Goal: Task Accomplishment & Management: Use online tool/utility

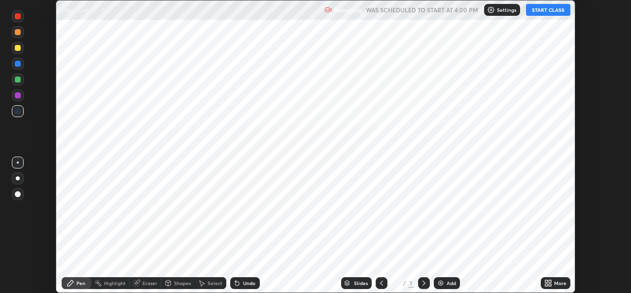
scroll to position [293, 631]
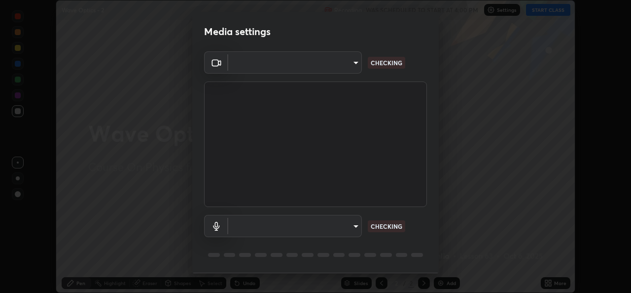
type input "02c526a7d083af2ea0f9b848da83c41b37d7728a07c2247aa6837277cf3aa32d"
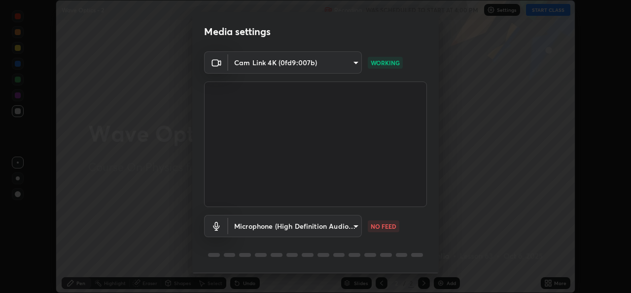
click at [339, 230] on body "Erase all Wave Optics - 2 Recording WAS SCHEDULED TO START AT 4:00 PM Settings …" at bounding box center [315, 146] width 631 height 293
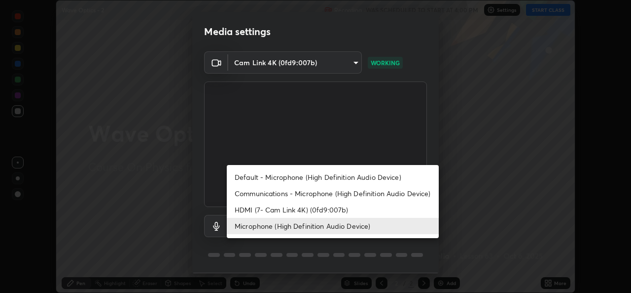
click at [329, 210] on li "HDMI (7- Cam Link 4K) (0fd9:007b)" at bounding box center [333, 209] width 212 height 16
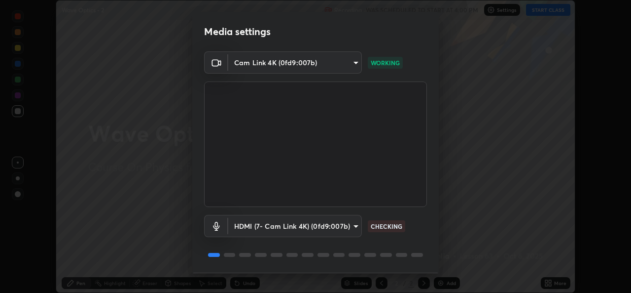
click at [340, 228] on body "Erase all Wave Optics - 2 Recording WAS SCHEDULED TO START AT 4:00 PM Settings …" at bounding box center [315, 146] width 631 height 293
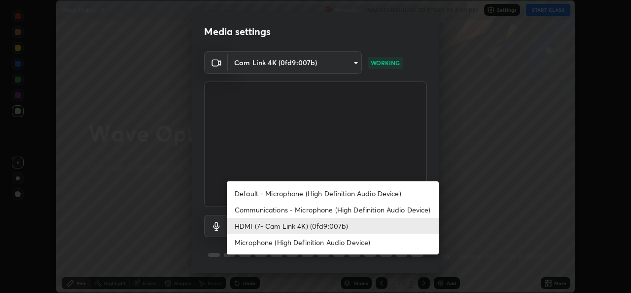
click at [341, 245] on li "Microphone (High Definition Audio Device)" at bounding box center [333, 242] width 212 height 16
type input "1f9b2b7b856d792cc5f4e166810154640c8dc3d584de9c331c588b9cd70d1665"
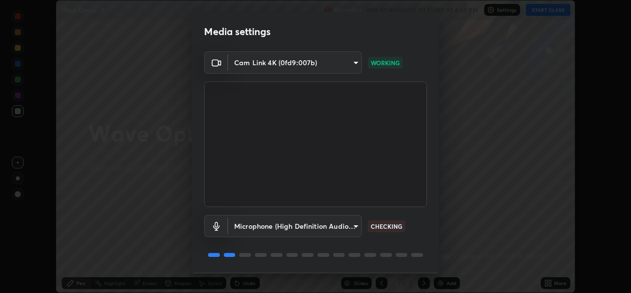
scroll to position [31, 0]
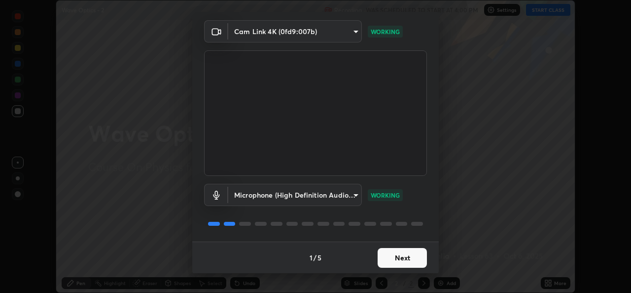
click at [400, 260] on button "Next" at bounding box center [402, 258] width 49 height 20
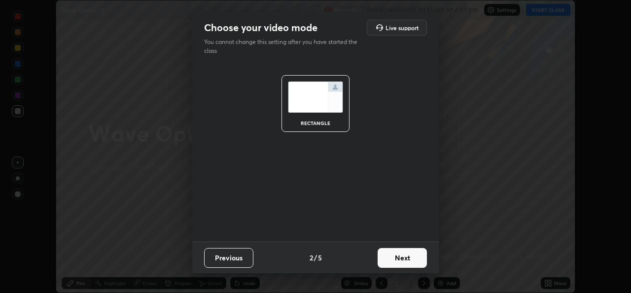
scroll to position [0, 0]
click at [398, 260] on button "Next" at bounding box center [402, 258] width 49 height 20
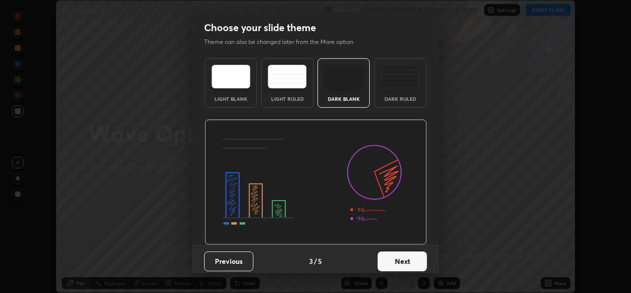
click at [398, 261] on button "Next" at bounding box center [402, 261] width 49 height 20
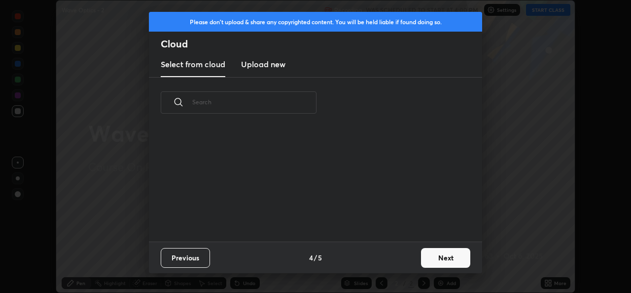
scroll to position [113, 317]
click at [434, 257] on button "Next" at bounding box center [445, 258] width 49 height 20
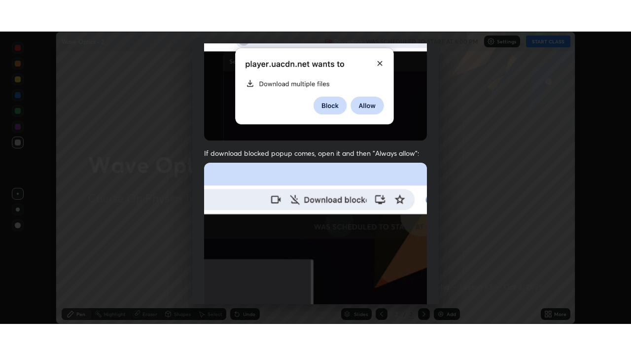
scroll to position [232, 0]
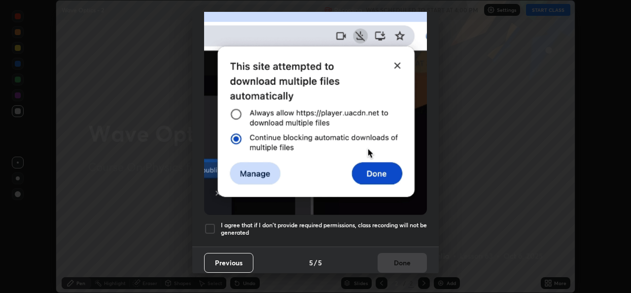
click at [210, 226] on div at bounding box center [210, 228] width 12 height 12
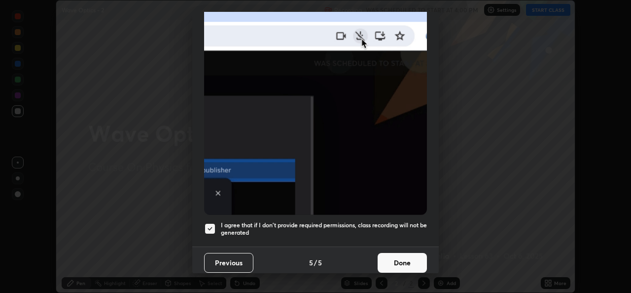
click at [394, 256] on button "Done" at bounding box center [402, 263] width 49 height 20
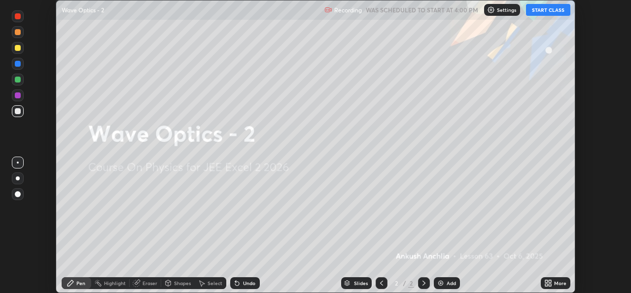
click at [545, 14] on button "START CLASS" at bounding box center [548, 10] width 44 height 12
click at [550, 284] on icon at bounding box center [550, 284] width 2 height 2
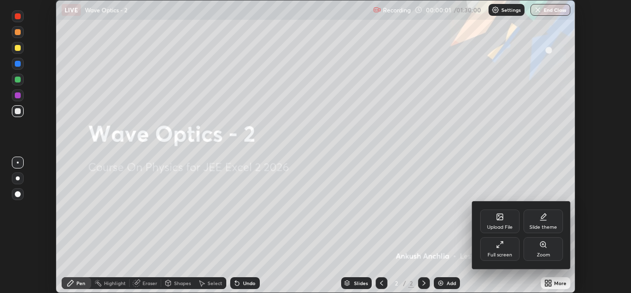
click at [506, 246] on div "Full screen" at bounding box center [499, 249] width 39 height 24
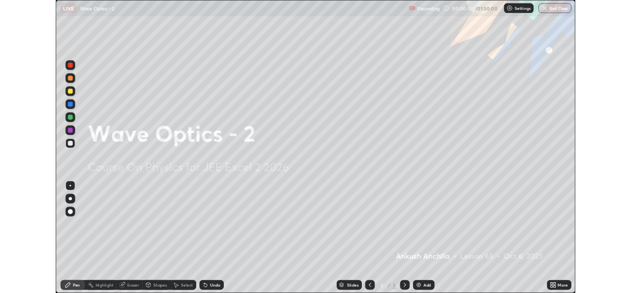
scroll to position [355, 631]
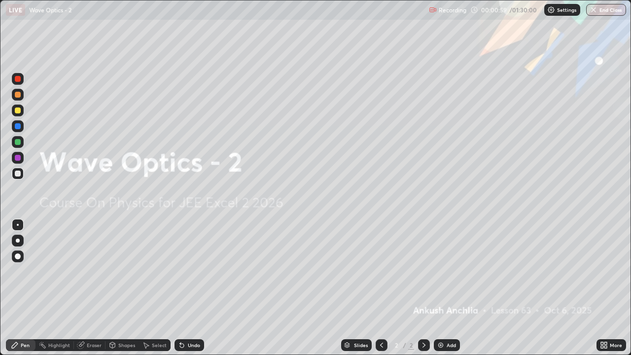
click at [442, 292] on img at bounding box center [441, 345] width 8 height 8
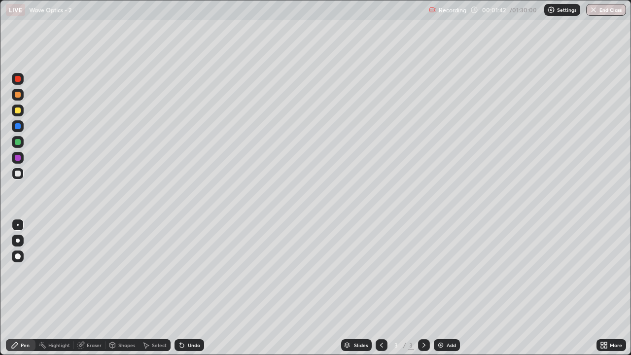
click at [92, 292] on div "Eraser" at bounding box center [94, 345] width 15 height 5
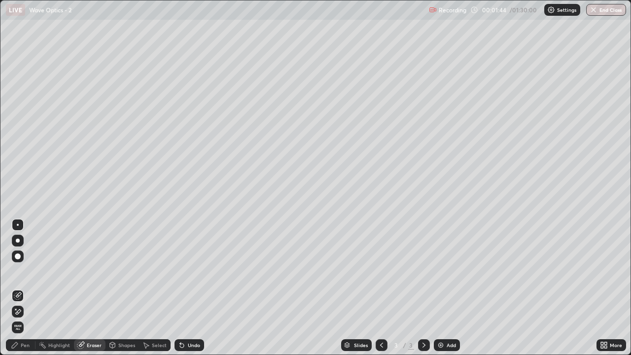
click at [22, 292] on div "Pen" at bounding box center [25, 345] width 9 height 5
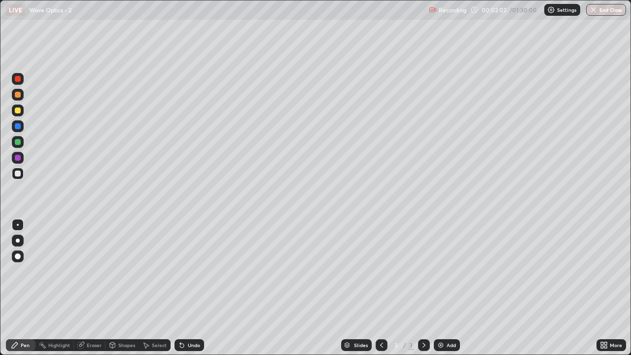
click at [90, 292] on div "Eraser" at bounding box center [94, 345] width 15 height 5
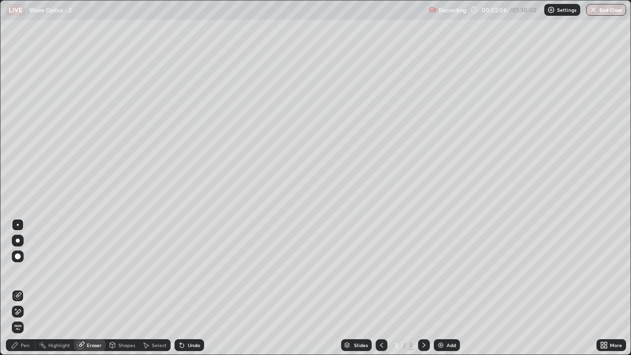
click at [28, 292] on div "Pen" at bounding box center [25, 345] width 9 height 5
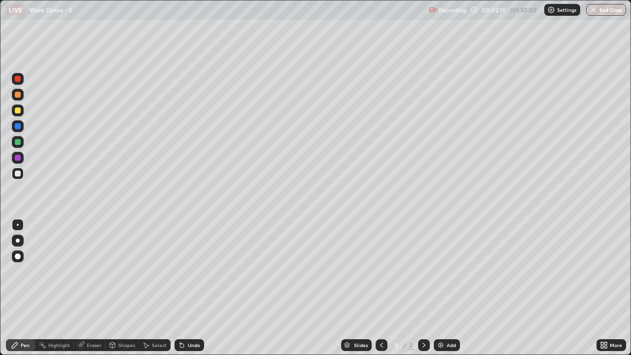
click at [95, 292] on div "Eraser" at bounding box center [94, 345] width 15 height 5
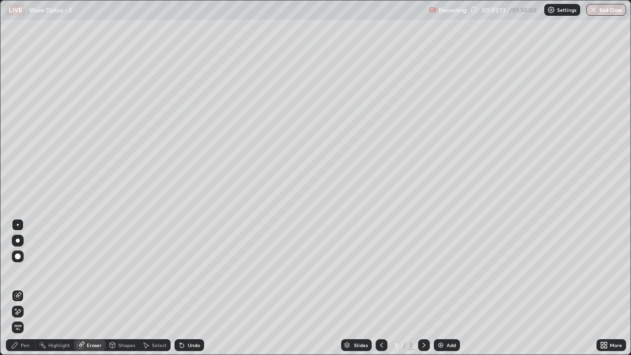
click at [27, 292] on div "Pen" at bounding box center [21, 345] width 30 height 12
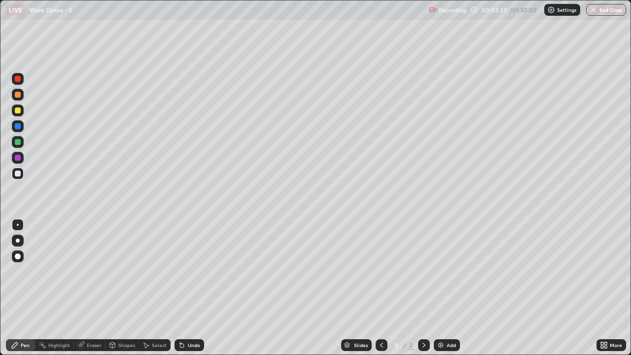
click at [95, 292] on div "Eraser" at bounding box center [94, 345] width 15 height 5
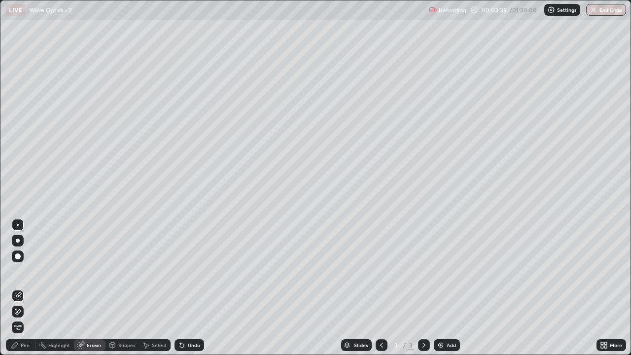
click at [24, 292] on div "Pen" at bounding box center [25, 345] width 9 height 5
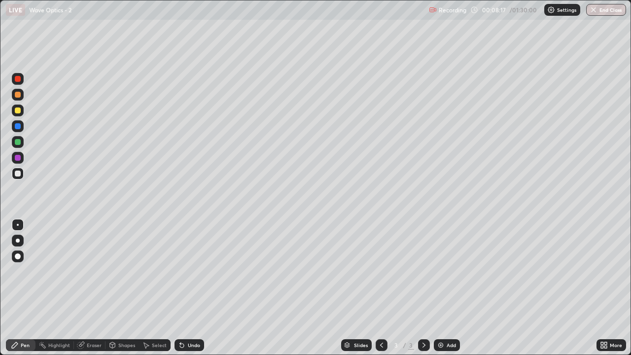
click at [447, 292] on div "Add" at bounding box center [451, 345] width 9 height 5
click at [380, 292] on icon at bounding box center [382, 345] width 8 height 8
click at [419, 292] on div at bounding box center [424, 345] width 12 height 12
click at [381, 292] on icon at bounding box center [382, 345] width 8 height 8
click at [423, 292] on icon at bounding box center [424, 345] width 8 height 8
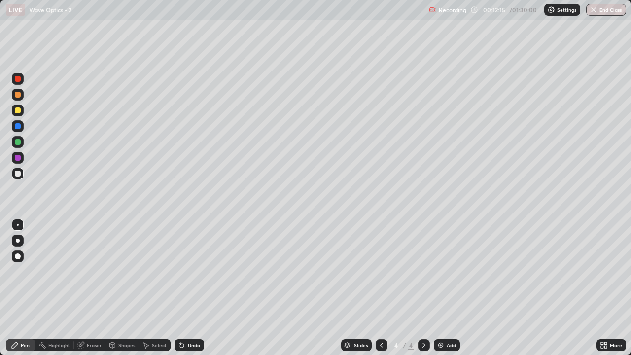
click at [442, 292] on img at bounding box center [441, 345] width 8 height 8
click at [378, 292] on icon at bounding box center [382, 345] width 8 height 8
click at [423, 292] on icon at bounding box center [424, 345] width 3 height 5
click at [384, 292] on icon at bounding box center [382, 345] width 8 height 8
click at [424, 292] on icon at bounding box center [424, 345] width 8 height 8
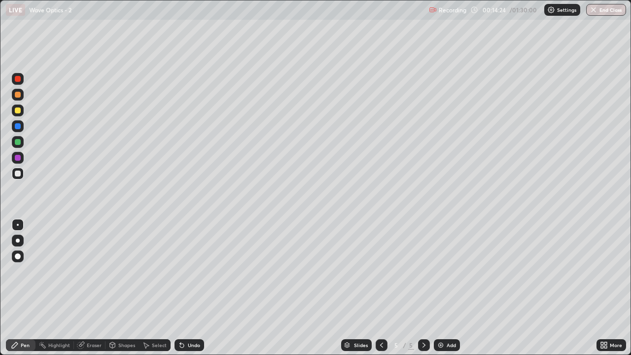
click at [381, 292] on icon at bounding box center [382, 345] width 8 height 8
click at [421, 292] on icon at bounding box center [424, 345] width 8 height 8
click at [95, 292] on div "Eraser" at bounding box center [94, 345] width 15 height 5
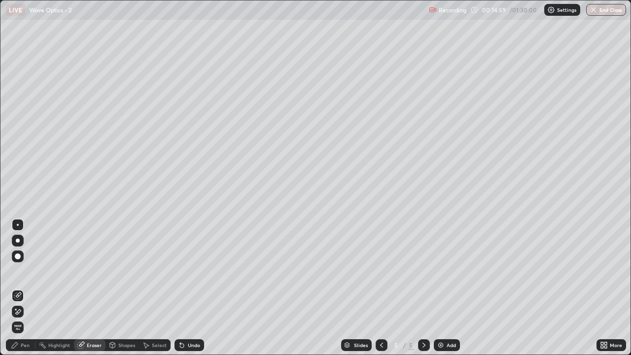
click at [25, 292] on div "Pen" at bounding box center [25, 345] width 9 height 5
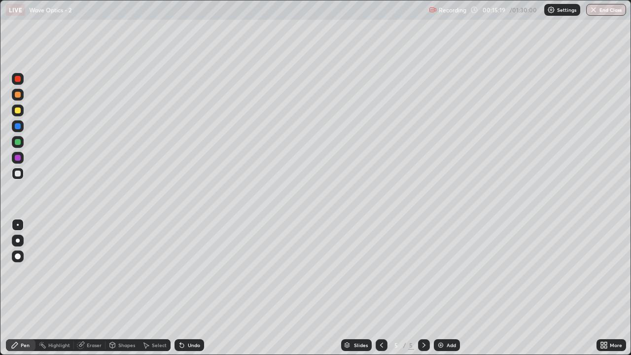
click at [18, 79] on div at bounding box center [18, 79] width 6 height 6
click at [18, 176] on div at bounding box center [18, 174] width 6 height 6
click at [85, 292] on div "Eraser" at bounding box center [90, 345] width 32 height 12
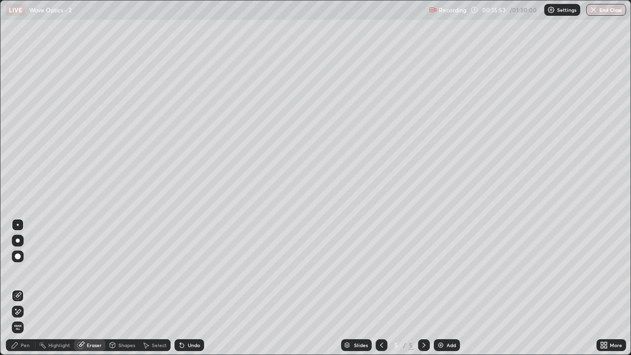
click at [21, 292] on div "Pen" at bounding box center [25, 345] width 9 height 5
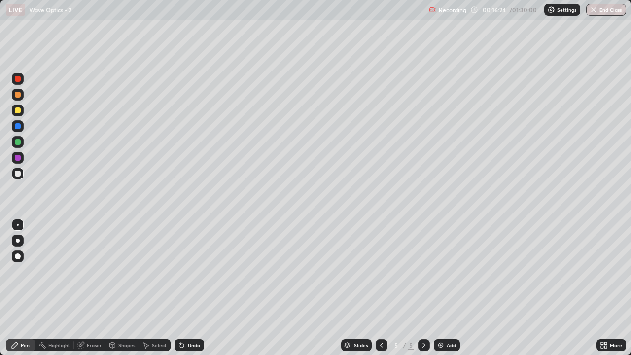
click at [381, 292] on icon at bounding box center [382, 345] width 8 height 8
click at [423, 292] on icon at bounding box center [424, 345] width 8 height 8
click at [381, 292] on icon at bounding box center [382, 345] width 8 height 8
click at [422, 292] on icon at bounding box center [424, 345] width 8 height 8
click at [376, 292] on div at bounding box center [382, 345] width 12 height 12
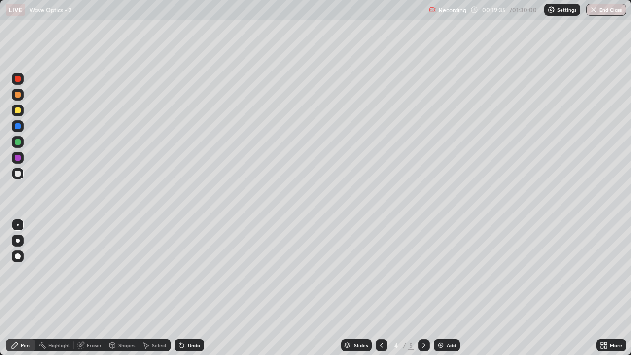
click at [423, 292] on icon at bounding box center [424, 345] width 3 height 5
click at [22, 82] on div at bounding box center [18, 79] width 12 height 12
click at [18, 174] on div at bounding box center [18, 174] width 6 height 6
click at [18, 79] on div at bounding box center [18, 79] width 6 height 6
click at [18, 174] on div at bounding box center [18, 174] width 6 height 6
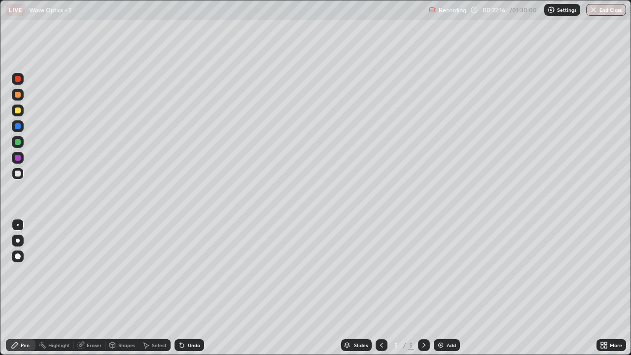
click at [96, 292] on div "Eraser" at bounding box center [94, 345] width 15 height 5
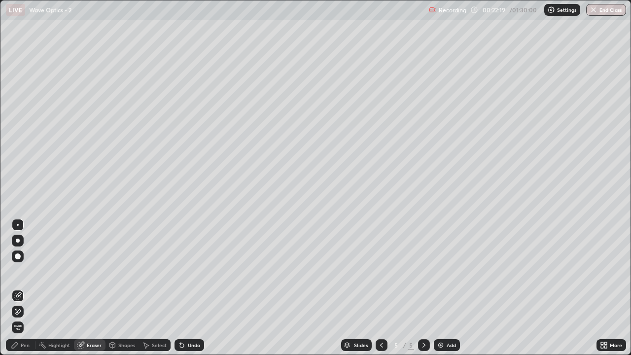
click at [25, 292] on div "Pen" at bounding box center [25, 345] width 9 height 5
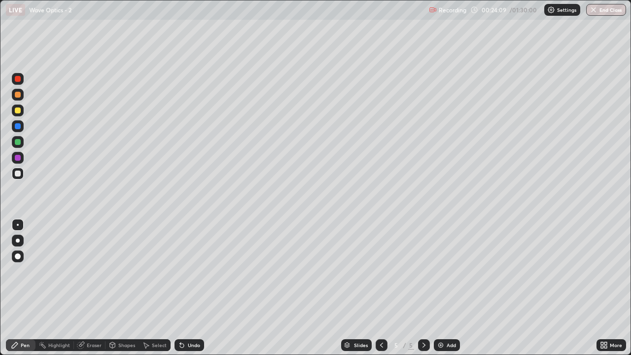
click at [602, 292] on icon at bounding box center [604, 345] width 8 height 8
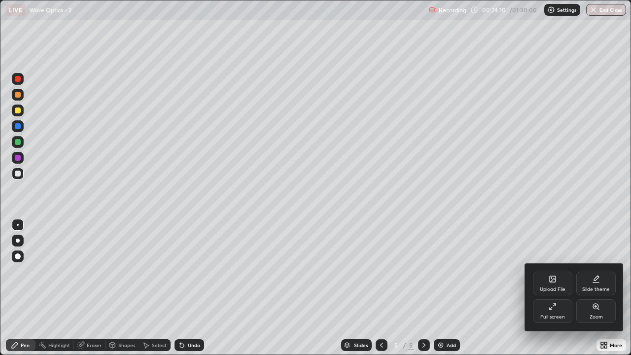
click at [553, 292] on div "Full screen" at bounding box center [552, 311] width 39 height 24
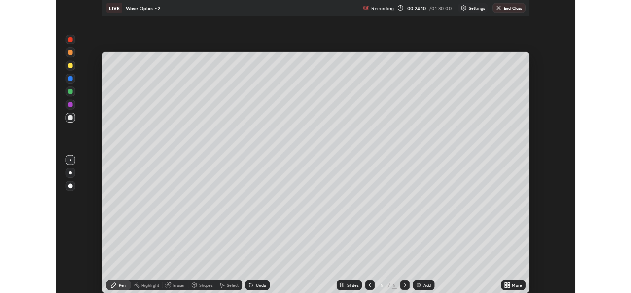
scroll to position [49037, 48698]
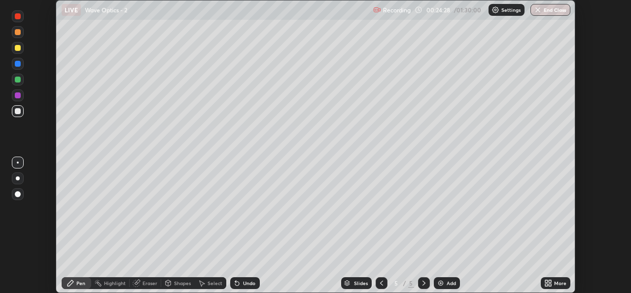
click at [559, 284] on div "More" at bounding box center [560, 282] width 12 height 5
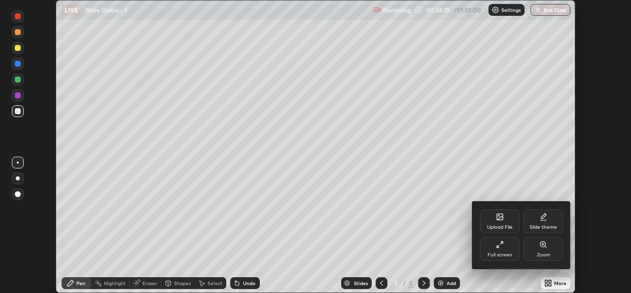
click at [507, 224] on div "Upload File" at bounding box center [500, 226] width 26 height 5
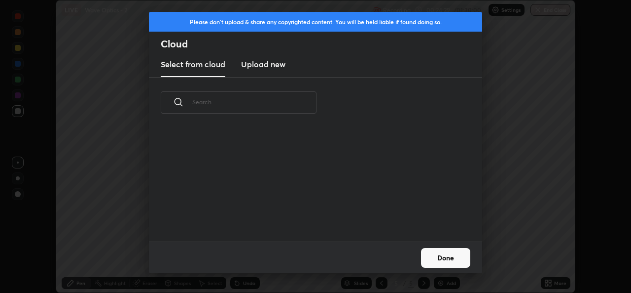
scroll to position [113, 317]
click at [271, 65] on h3 "Upload new" at bounding box center [263, 64] width 44 height 12
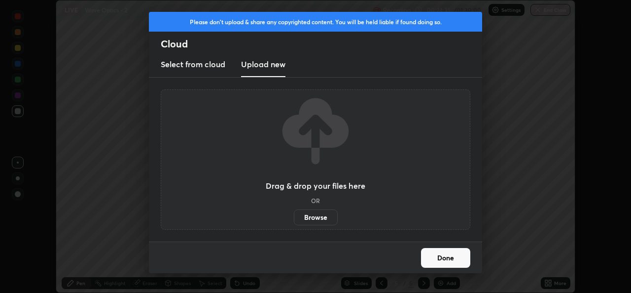
click at [311, 220] on label "Browse" at bounding box center [316, 217] width 44 height 16
click at [294, 220] on input "Browse" at bounding box center [294, 217] width 0 height 16
click at [440, 257] on button "Done" at bounding box center [445, 258] width 49 height 20
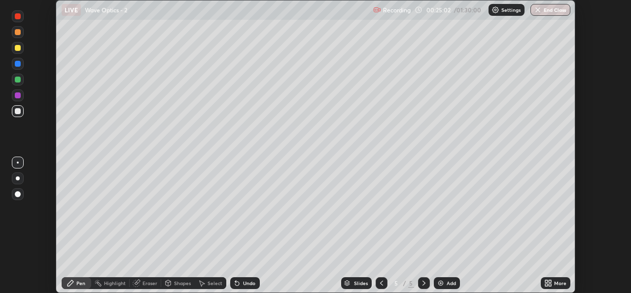
click at [552, 282] on icon at bounding box center [549, 283] width 8 height 8
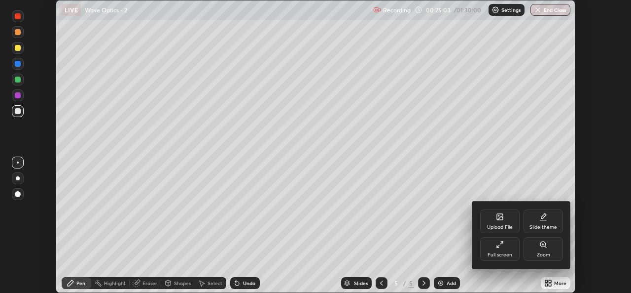
click at [503, 225] on div "Upload File" at bounding box center [500, 226] width 26 height 5
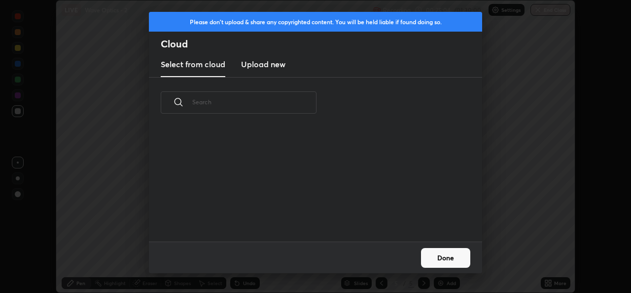
click at [276, 69] on h3 "Upload new" at bounding box center [263, 64] width 44 height 12
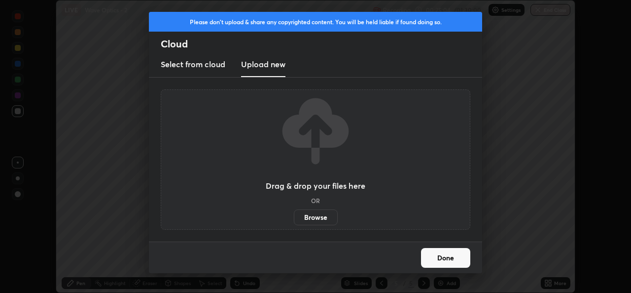
click at [311, 219] on label "Browse" at bounding box center [316, 217] width 44 height 16
click at [294, 219] on input "Browse" at bounding box center [294, 217] width 0 height 16
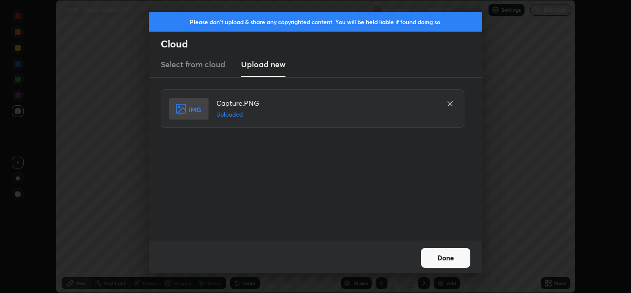
click at [434, 256] on button "Done" at bounding box center [445, 258] width 49 height 20
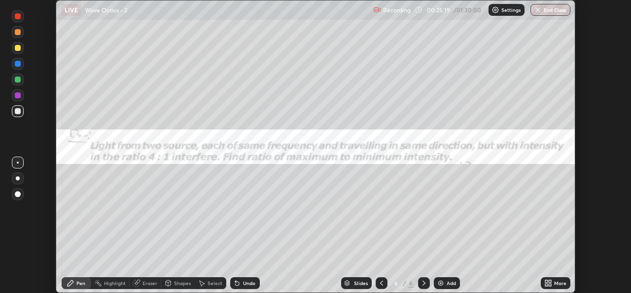
click at [550, 284] on icon at bounding box center [550, 284] width 2 height 2
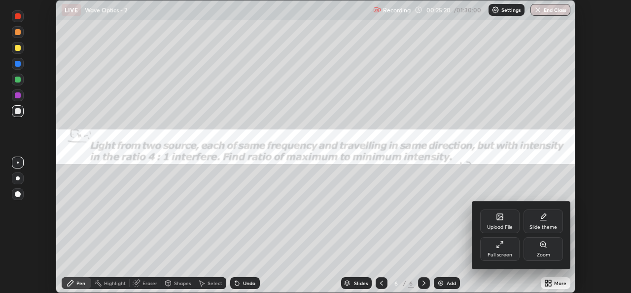
click at [500, 250] on div "Full screen" at bounding box center [499, 249] width 39 height 24
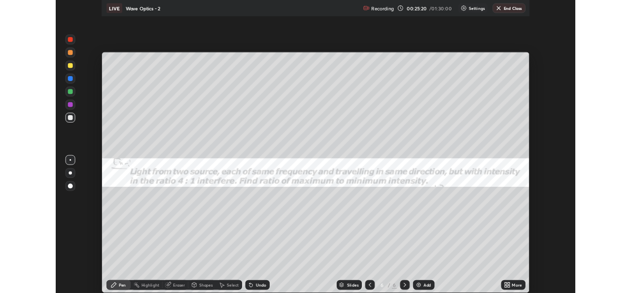
scroll to position [355, 631]
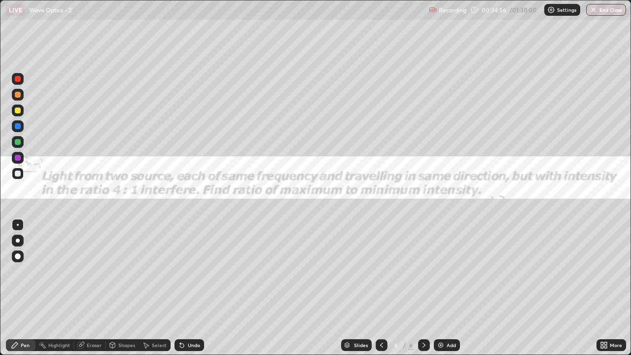
click at [447, 292] on div "Add" at bounding box center [451, 345] width 9 height 5
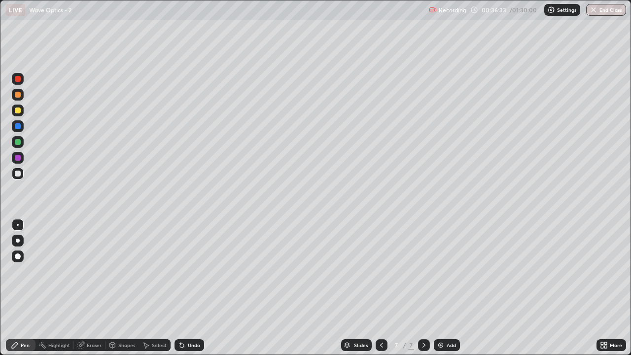
click at [381, 292] on icon at bounding box center [382, 345] width 8 height 8
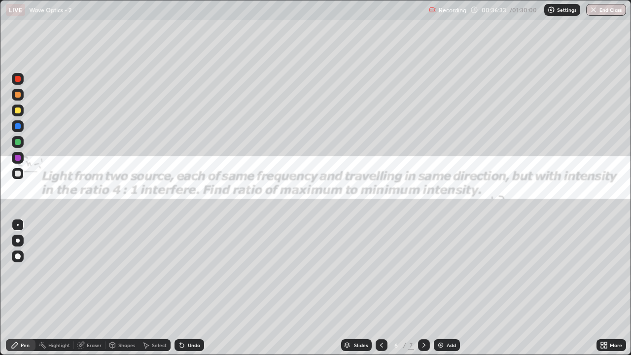
click at [381, 292] on icon at bounding box center [382, 345] width 8 height 8
click at [380, 292] on icon at bounding box center [382, 345] width 8 height 8
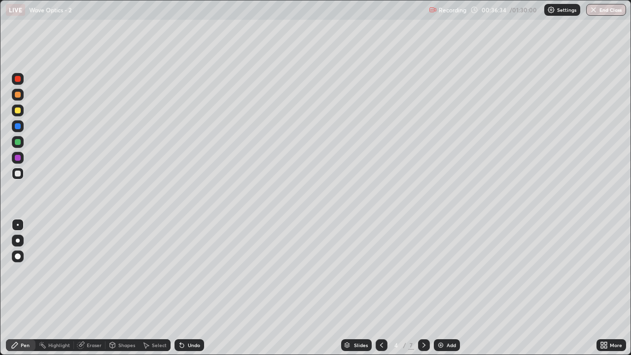
click at [381, 292] on icon at bounding box center [382, 345] width 8 height 8
click at [380, 292] on icon at bounding box center [382, 345] width 8 height 8
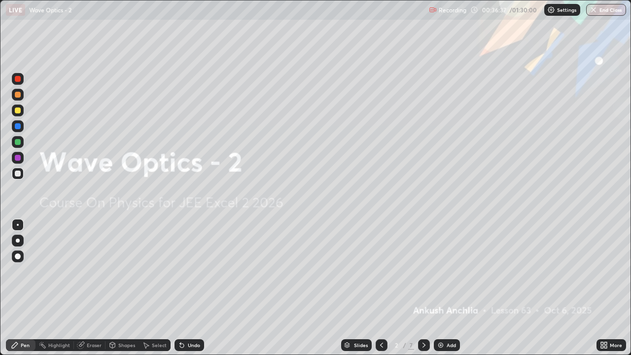
click at [423, 292] on icon at bounding box center [424, 345] width 8 height 8
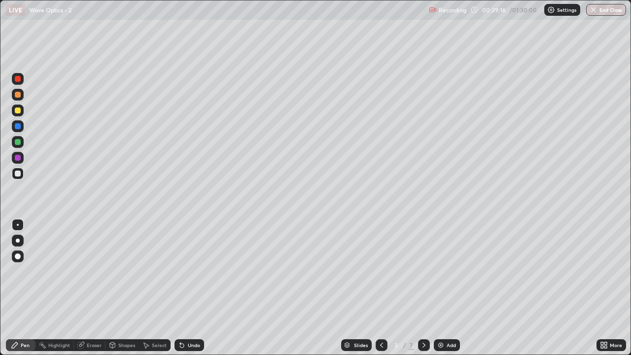
click at [422, 292] on icon at bounding box center [424, 345] width 8 height 8
click at [419, 292] on div at bounding box center [424, 345] width 12 height 12
click at [423, 292] on icon at bounding box center [424, 345] width 3 height 5
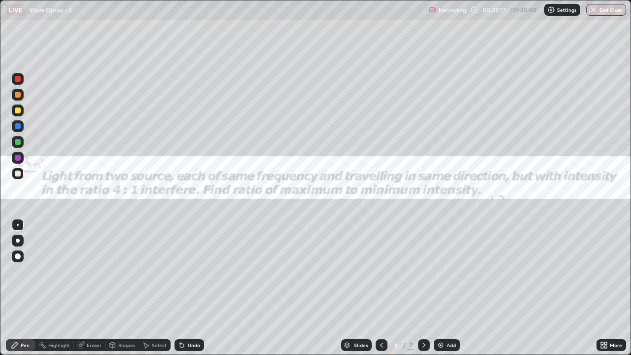
click at [422, 292] on icon at bounding box center [424, 345] width 8 height 8
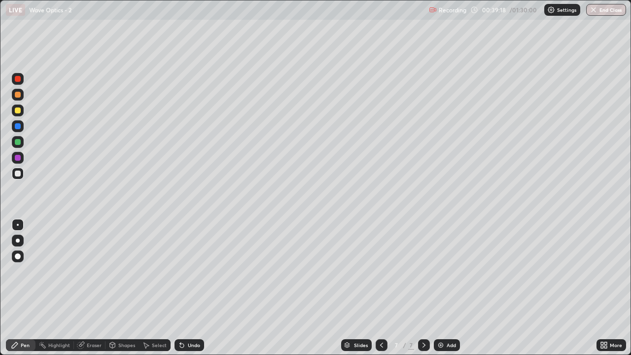
click at [605, 292] on icon at bounding box center [606, 347] width 2 height 2
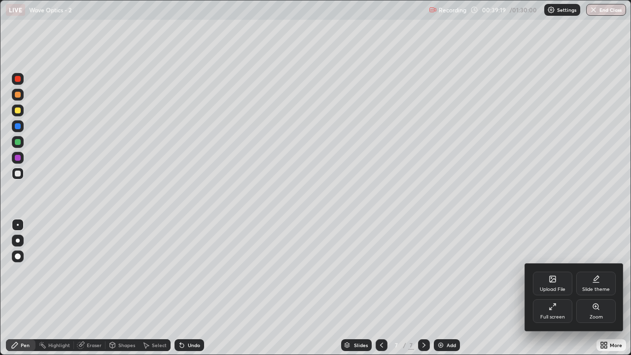
click at [552, 292] on icon at bounding box center [553, 307] width 8 height 8
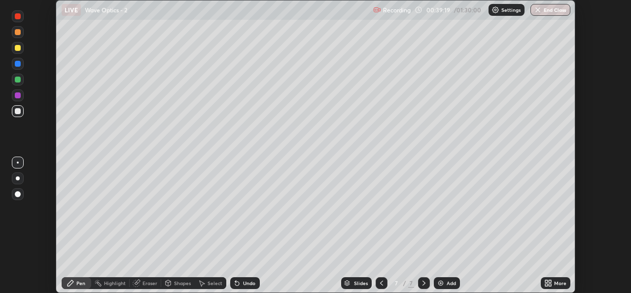
scroll to position [49037, 48698]
click at [551, 282] on icon at bounding box center [550, 281] width 2 height 2
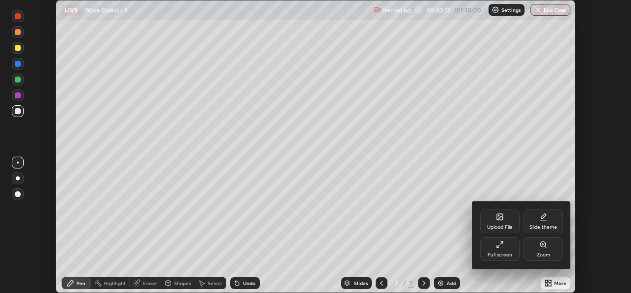
click at [497, 221] on div "Upload File" at bounding box center [499, 221] width 39 height 24
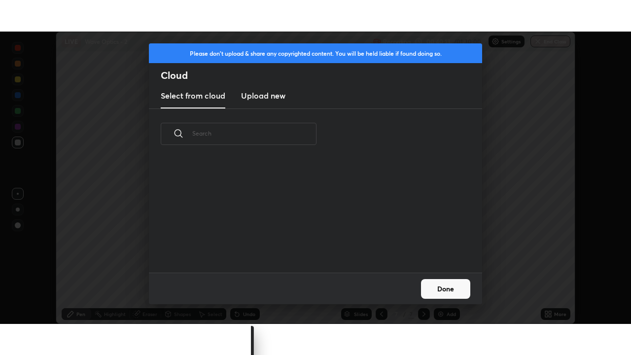
scroll to position [113, 317]
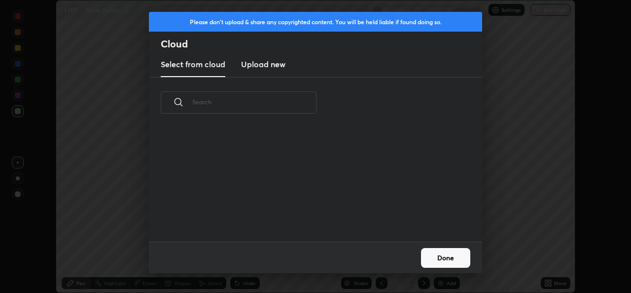
click at [262, 68] on h3 "Upload new" at bounding box center [263, 64] width 44 height 12
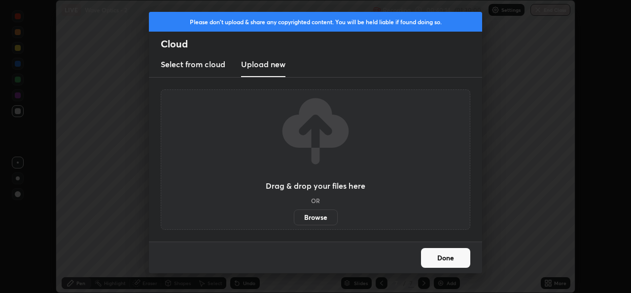
click at [321, 215] on label "Browse" at bounding box center [316, 217] width 44 height 16
click at [294, 215] on input "Browse" at bounding box center [294, 217] width 0 height 16
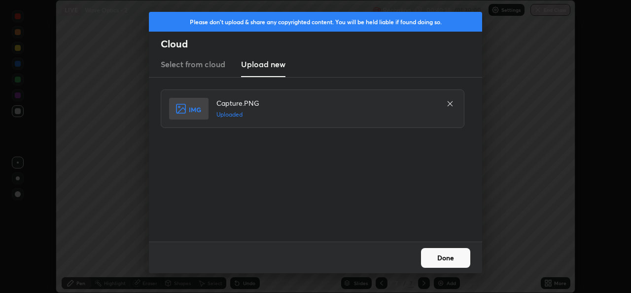
click at [442, 257] on button "Done" at bounding box center [445, 258] width 49 height 20
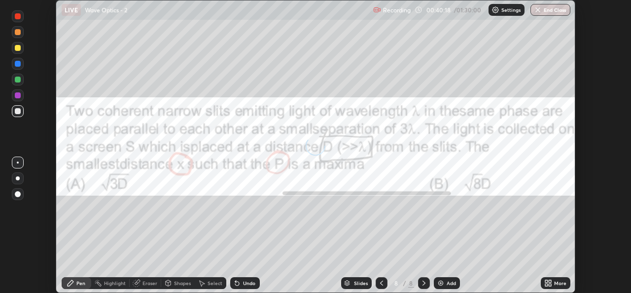
click at [550, 284] on icon at bounding box center [550, 284] width 2 height 2
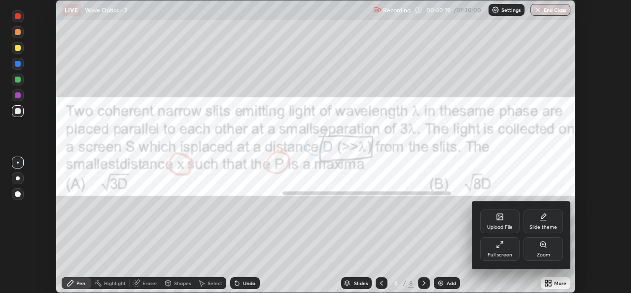
click at [493, 249] on div "Full screen" at bounding box center [499, 249] width 39 height 24
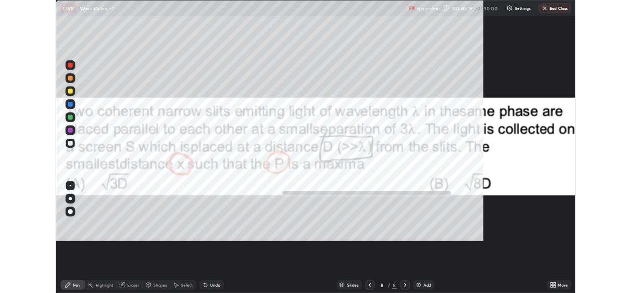
scroll to position [355, 631]
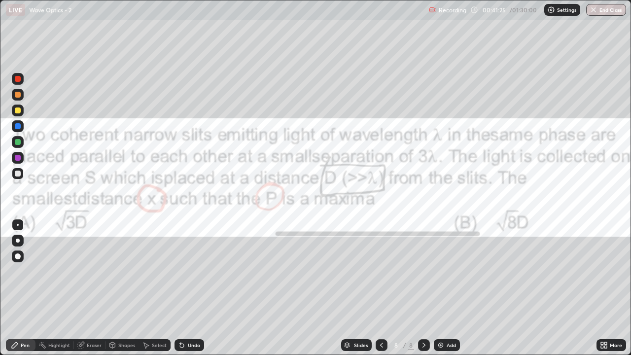
click at [153, 292] on div "Select" at bounding box center [159, 345] width 15 height 5
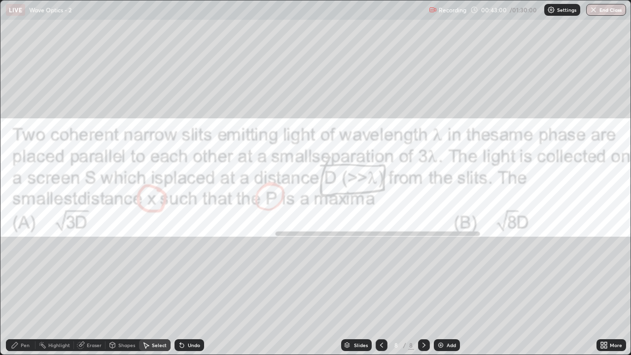
click at [381, 292] on icon at bounding box center [382, 345] width 8 height 8
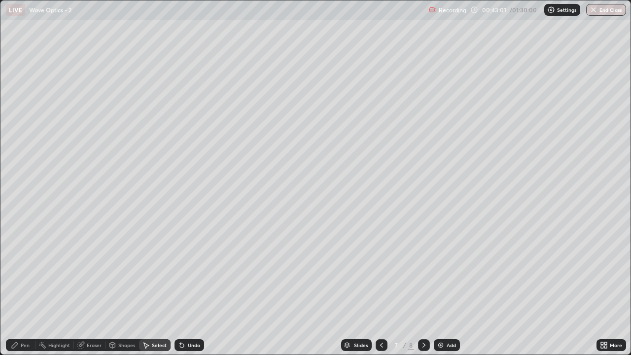
click at [379, 292] on icon at bounding box center [382, 345] width 8 height 8
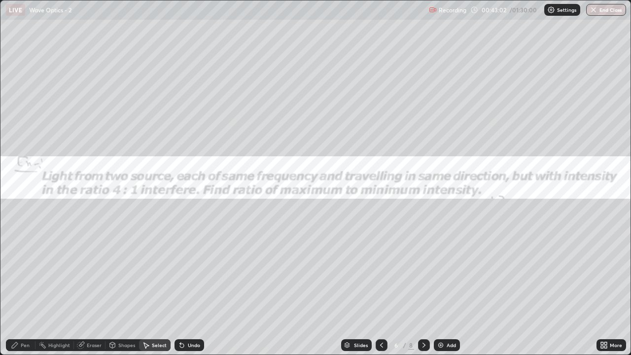
click at [381, 292] on icon at bounding box center [381, 345] width 3 height 5
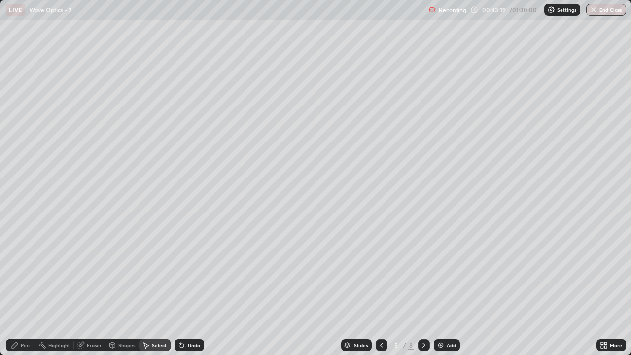
click at [423, 292] on icon at bounding box center [424, 345] width 8 height 8
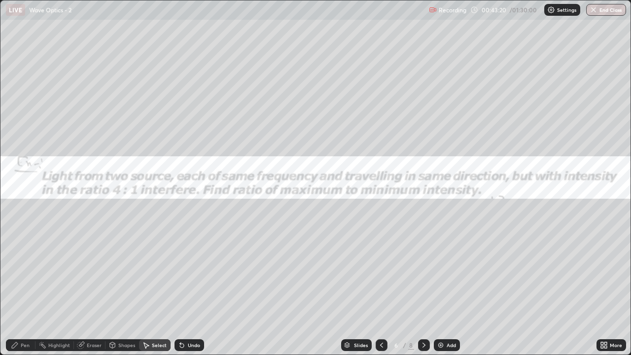
click at [423, 292] on icon at bounding box center [424, 345] width 8 height 8
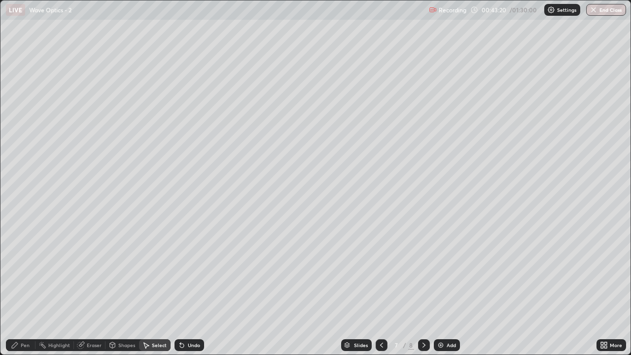
click at [425, 292] on icon at bounding box center [424, 345] width 8 height 8
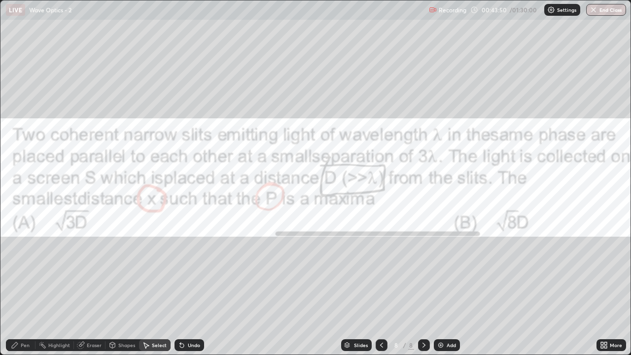
click at [19, 292] on div "Pen" at bounding box center [21, 345] width 30 height 12
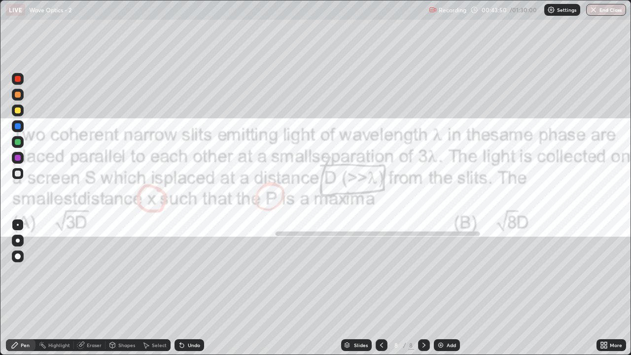
click at [28, 292] on div "Pen" at bounding box center [25, 345] width 9 height 5
click at [62, 292] on div "Highlight" at bounding box center [59, 345] width 22 height 5
click at [35, 292] on div "Pen" at bounding box center [21, 345] width 30 height 12
click at [118, 292] on div "Shapes" at bounding box center [126, 345] width 17 height 5
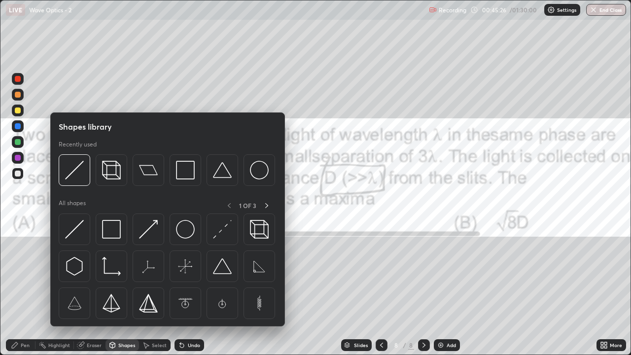
click at [60, 292] on div "Highlight" at bounding box center [59, 345] width 22 height 5
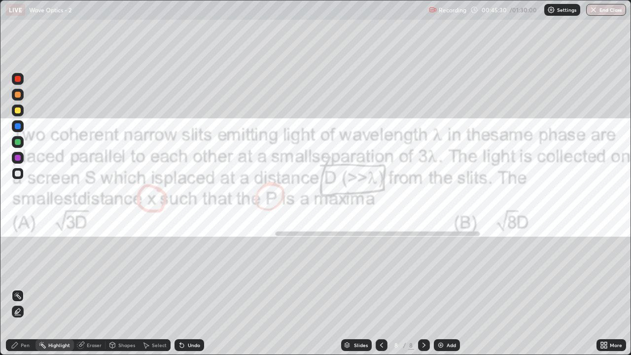
click at [22, 292] on div "Pen" at bounding box center [25, 345] width 9 height 5
click at [16, 82] on div at bounding box center [18, 79] width 12 height 12
click at [62, 292] on div "Highlight" at bounding box center [59, 345] width 22 height 5
click at [20, 292] on div "Pen" at bounding box center [21, 345] width 30 height 12
click at [185, 292] on div "Undo" at bounding box center [190, 345] width 30 height 12
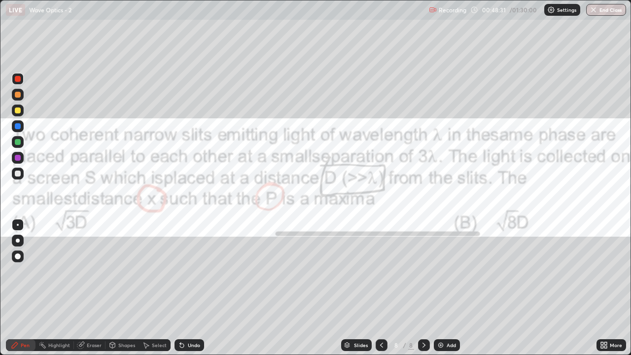
click at [18, 225] on div at bounding box center [18, 225] width 2 height 2
click at [18, 174] on div at bounding box center [18, 174] width 6 height 6
click at [17, 174] on div at bounding box center [18, 174] width 6 height 6
click at [61, 292] on div "Highlight" at bounding box center [59, 345] width 22 height 5
click at [23, 292] on div "Pen" at bounding box center [25, 345] width 9 height 5
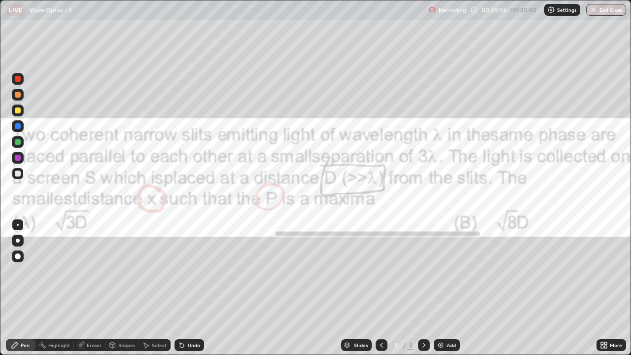
click at [18, 292] on icon at bounding box center [15, 345] width 8 height 8
click at [19, 80] on div at bounding box center [18, 79] width 6 height 6
click at [18, 142] on div at bounding box center [18, 142] width 6 height 6
click at [184, 292] on div "Undo" at bounding box center [190, 345] width 30 height 12
click at [185, 292] on div "Undo" at bounding box center [190, 345] width 30 height 12
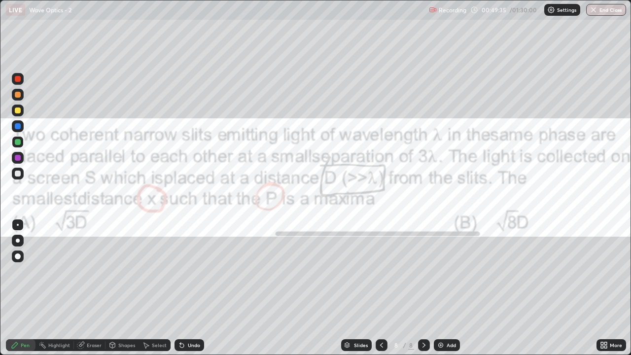
click at [186, 292] on div "Undo" at bounding box center [190, 345] width 30 height 12
click at [184, 292] on icon at bounding box center [182, 345] width 8 height 8
click at [186, 292] on div "Undo" at bounding box center [190, 345] width 30 height 12
click at [185, 292] on div "Undo" at bounding box center [190, 345] width 30 height 12
click at [188, 292] on div "Undo" at bounding box center [194, 345] width 12 height 5
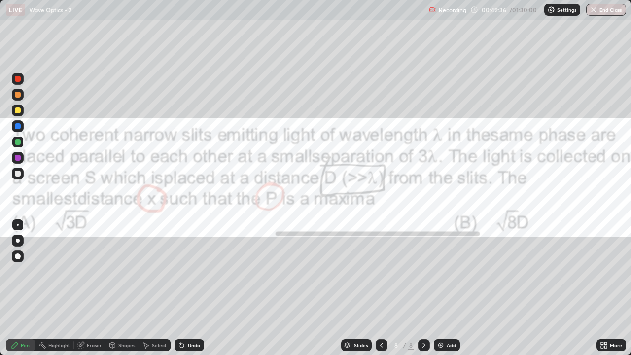
click at [185, 292] on div "Undo" at bounding box center [190, 345] width 30 height 12
click at [186, 292] on div "Undo" at bounding box center [190, 345] width 30 height 12
click at [185, 292] on div "Undo" at bounding box center [190, 345] width 30 height 12
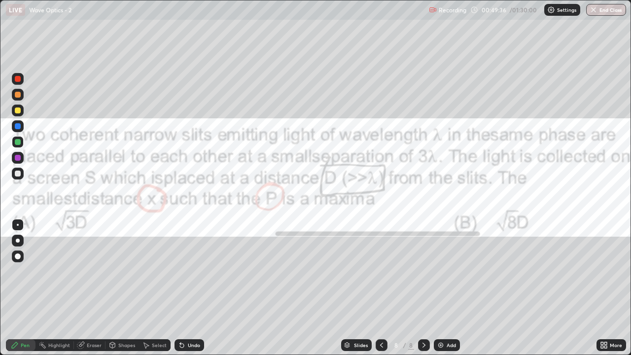
click at [185, 292] on div "Undo" at bounding box center [190, 345] width 30 height 12
click at [64, 292] on div "Highlight" at bounding box center [59, 345] width 22 height 5
click at [24, 292] on div "Pen" at bounding box center [25, 345] width 9 height 5
click at [17, 175] on div at bounding box center [18, 174] width 6 height 6
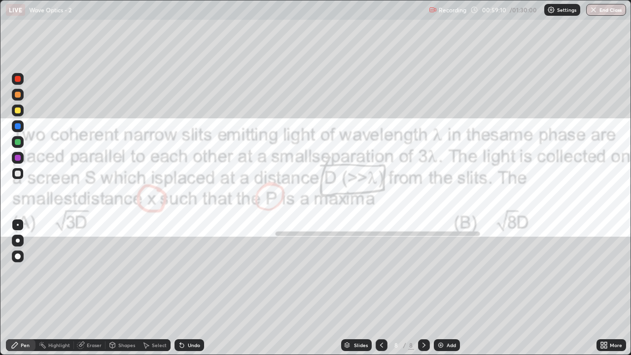
click at [381, 292] on icon at bounding box center [382, 345] width 8 height 8
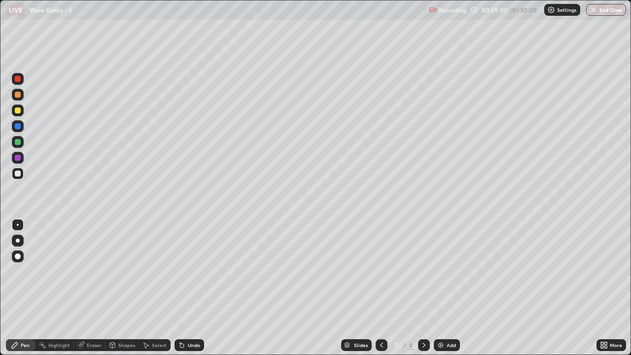
click at [382, 292] on icon at bounding box center [382, 345] width 8 height 8
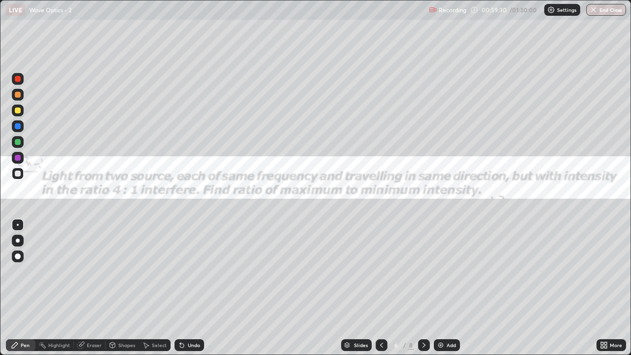
click at [380, 292] on div at bounding box center [382, 345] width 12 height 12
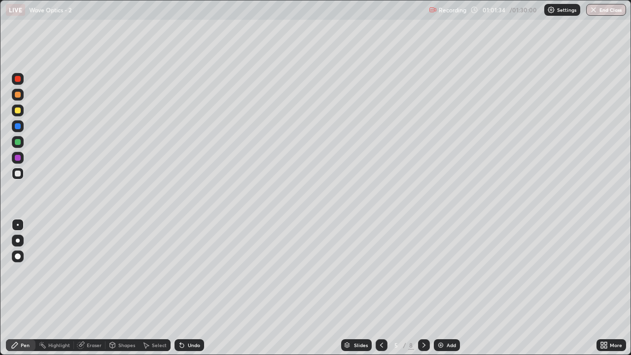
click at [604, 292] on icon at bounding box center [604, 345] width 8 height 8
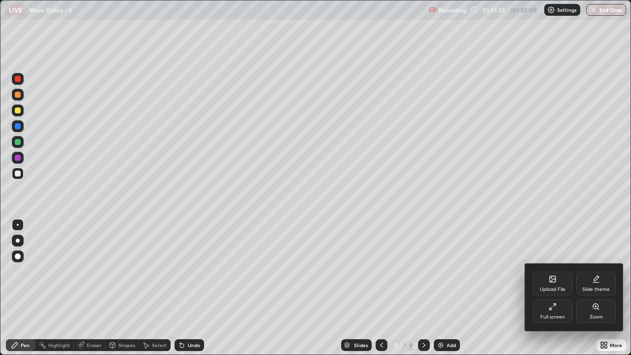
click at [561, 292] on div "Full screen" at bounding box center [553, 317] width 25 height 5
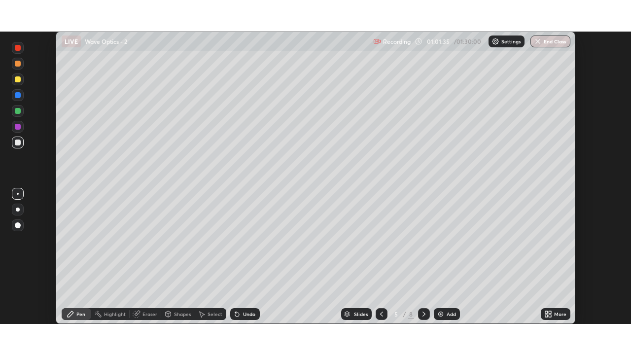
scroll to position [49037, 48698]
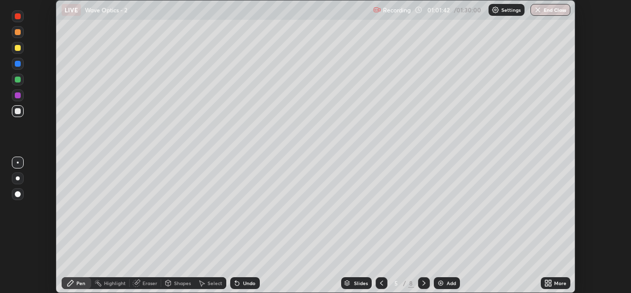
click at [424, 284] on icon at bounding box center [424, 283] width 8 height 8
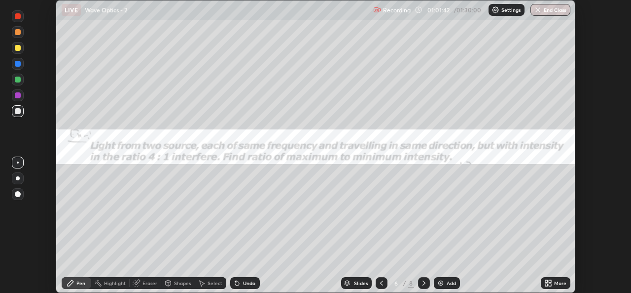
click at [423, 283] on icon at bounding box center [424, 283] width 8 height 8
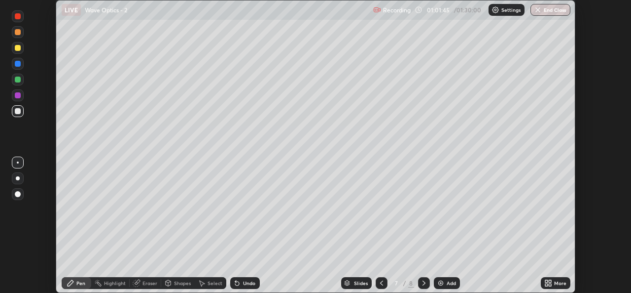
click at [423, 282] on icon at bounding box center [424, 282] width 3 height 5
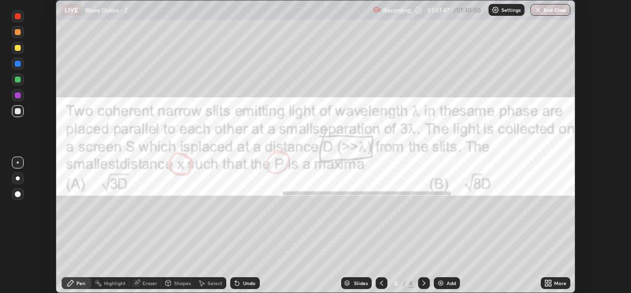
click at [550, 285] on icon at bounding box center [550, 284] width 2 height 2
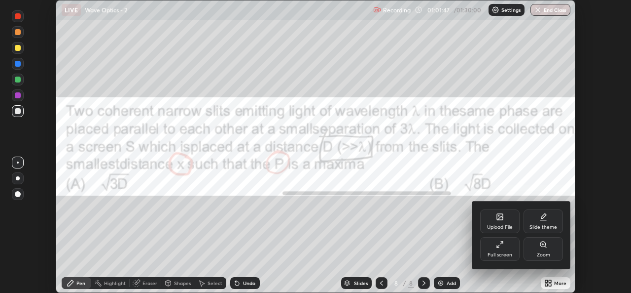
click at [505, 247] on div "Full screen" at bounding box center [499, 249] width 39 height 24
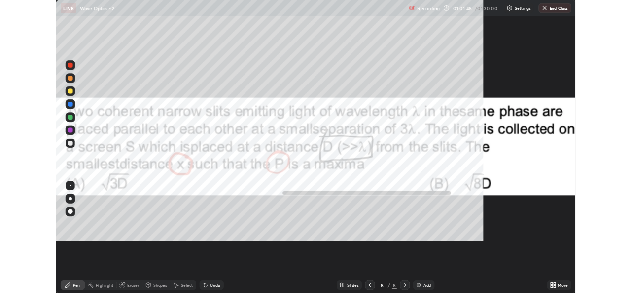
scroll to position [355, 631]
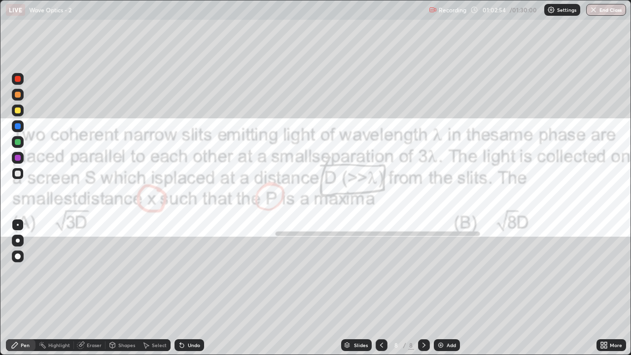
click at [443, 292] on img at bounding box center [441, 345] width 8 height 8
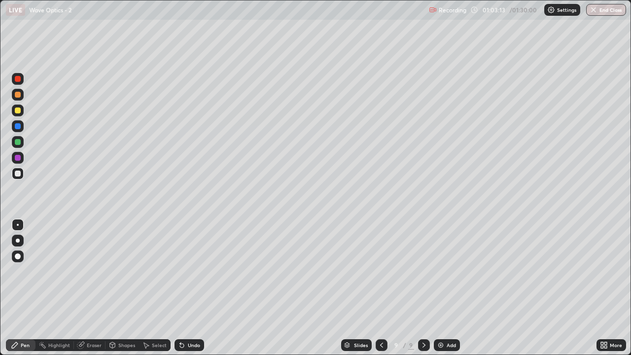
click at [381, 292] on icon at bounding box center [382, 345] width 8 height 8
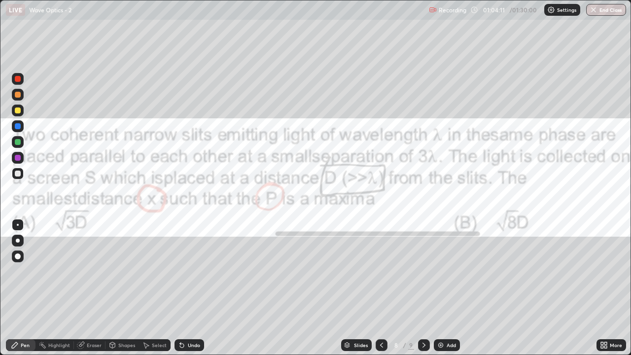
click at [422, 292] on icon at bounding box center [424, 345] width 8 height 8
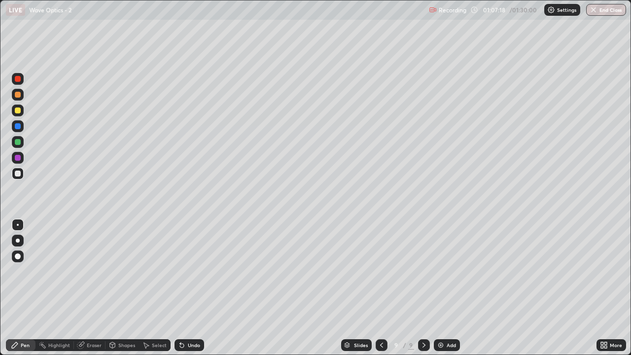
click at [602, 292] on icon at bounding box center [604, 345] width 8 height 8
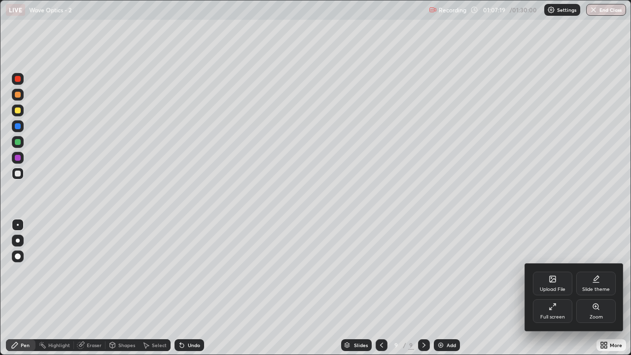
click at [553, 292] on div "Full screen" at bounding box center [553, 317] width 25 height 5
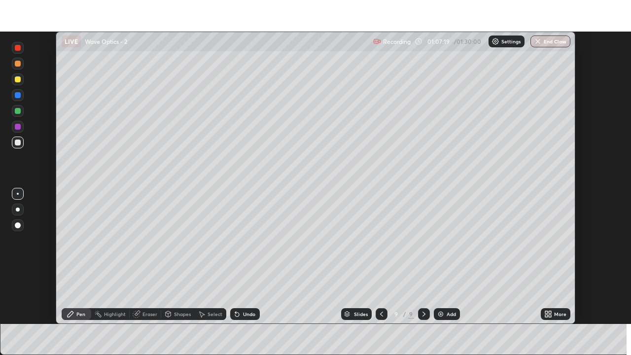
scroll to position [49037, 48698]
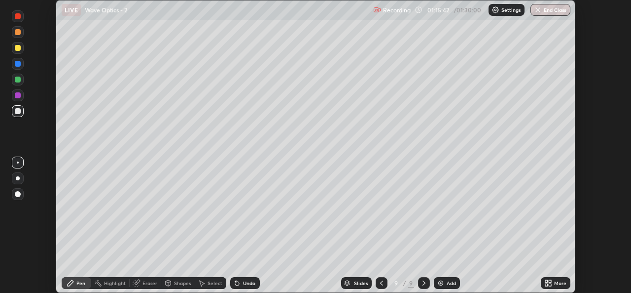
click at [549, 283] on icon at bounding box center [549, 283] width 8 height 8
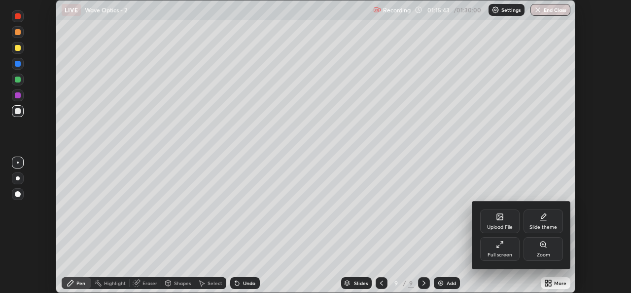
click at [496, 252] on div "Full screen" at bounding box center [500, 254] width 25 height 5
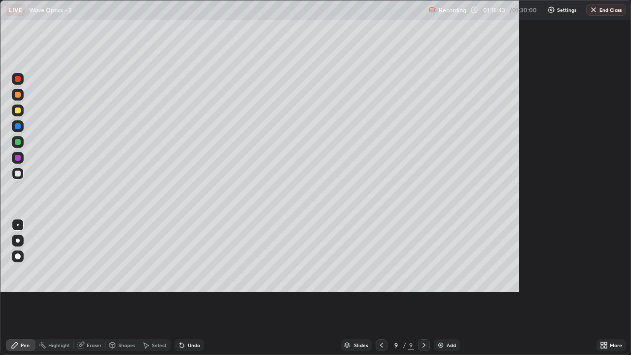
scroll to position [355, 631]
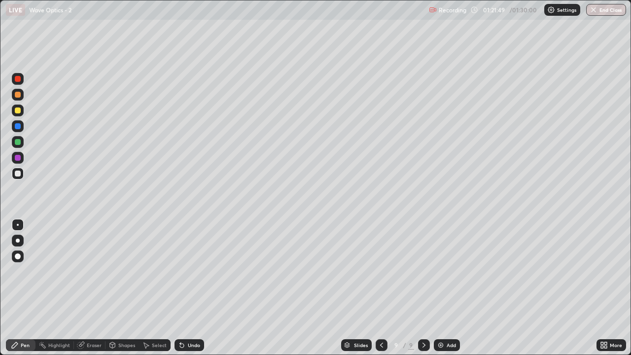
click at [423, 292] on icon at bounding box center [424, 345] width 8 height 8
click at [442, 292] on img at bounding box center [441, 345] width 8 height 8
click at [606, 14] on button "End Class" at bounding box center [607, 10] width 40 height 12
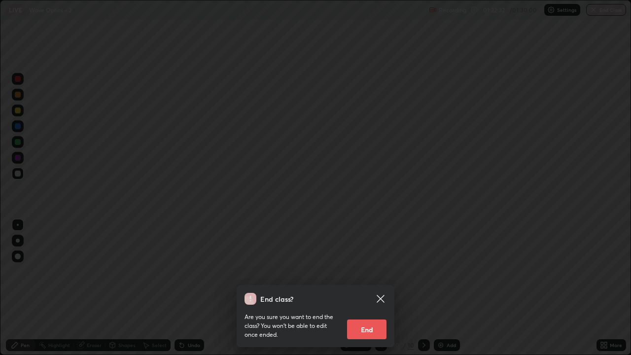
click at [372, 292] on button "End" at bounding box center [366, 330] width 39 height 20
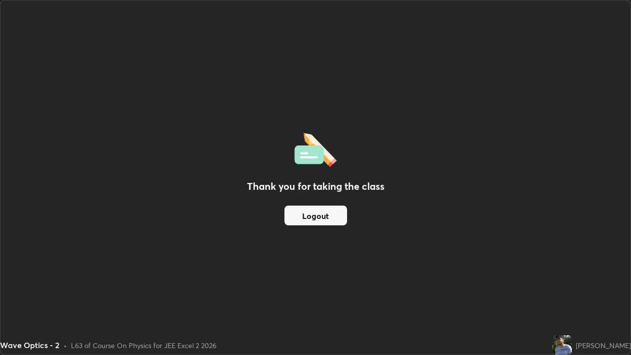
click at [328, 214] on button "Logout" at bounding box center [316, 216] width 63 height 20
click at [324, 218] on button "Logout" at bounding box center [316, 216] width 63 height 20
click at [313, 221] on button "Logout" at bounding box center [316, 216] width 63 height 20
